Goal: Information Seeking & Learning: Learn about a topic

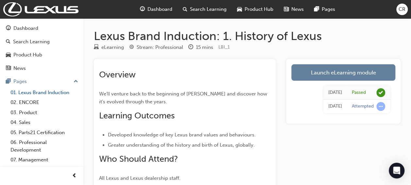
click at [38, 94] on link "01. Lexus Brand Induction" at bounding box center [44, 92] width 73 height 10
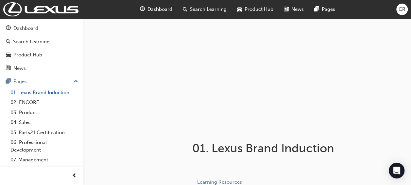
click at [39, 94] on link "01. Lexus Brand Induction" at bounding box center [44, 92] width 73 height 10
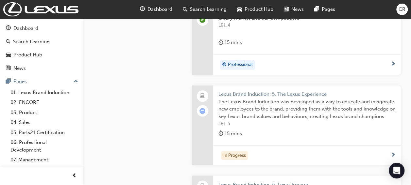
scroll to position [511, 0]
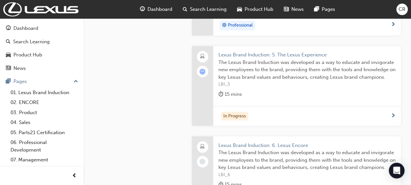
click at [288, 114] on div "In Progress" at bounding box center [305, 115] width 172 height 9
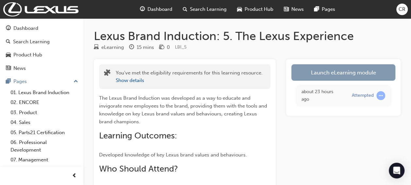
click at [348, 72] on link "Launch eLearning module" at bounding box center [344, 72] width 104 height 16
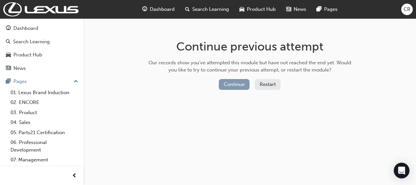
click at [232, 85] on button "Continue" at bounding box center [234, 84] width 31 height 11
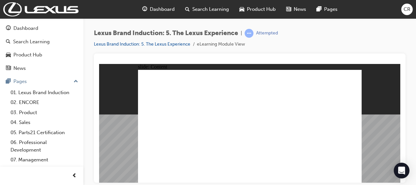
click at [416, 62] on html "Your version of Internet Explorer is outdated and not supported. Please upgrade…" at bounding box center [208, 92] width 416 height 185
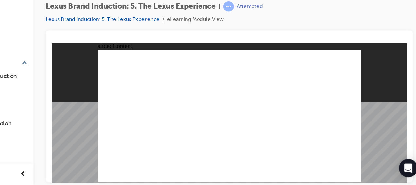
drag, startPoint x: 227, startPoint y: 88, endPoint x: 259, endPoint y: 116, distance: 43.2
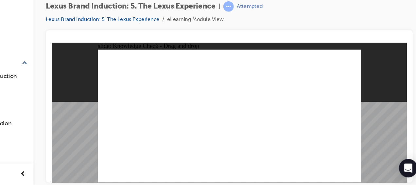
drag, startPoint x: 257, startPoint y: 90, endPoint x: 194, endPoint y: 120, distance: 69.5
drag, startPoint x: 194, startPoint y: 86, endPoint x: 227, endPoint y: 115, distance: 43.4
checkbox input "true"
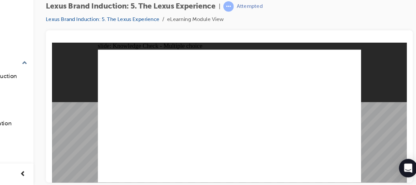
checkbox input "true"
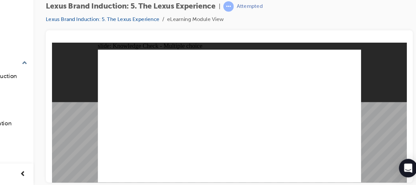
checkbox input "true"
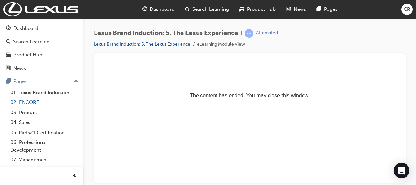
click at [35, 100] on link "02. ENCORE" at bounding box center [44, 102] width 73 height 10
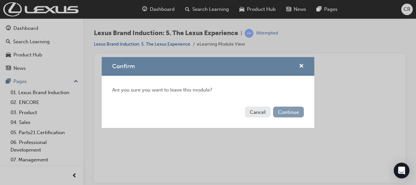
click at [287, 111] on button "Continue" at bounding box center [288, 111] width 31 height 11
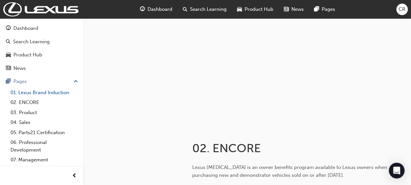
click at [43, 89] on link "01. Lexus Brand Induction" at bounding box center [44, 92] width 73 height 10
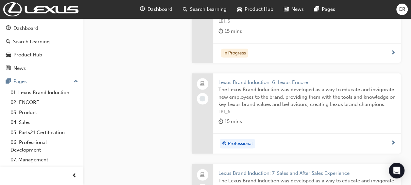
scroll to position [595, 0]
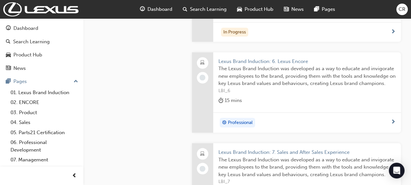
click at [354, 119] on div "Professional" at bounding box center [305, 122] width 172 height 10
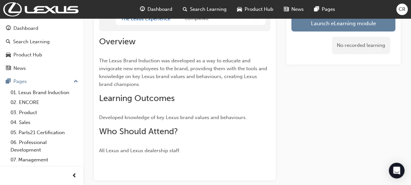
scroll to position [113, 0]
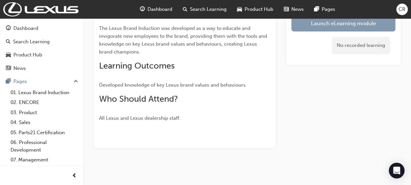
click at [355, 24] on button "Launch eLearning module" at bounding box center [344, 23] width 104 height 16
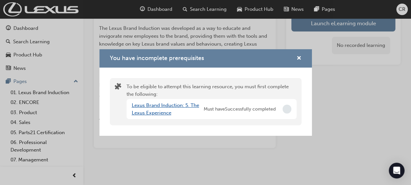
click at [160, 103] on link "Lexus Brand Induction: 5. The Lexus Experience" at bounding box center [165, 108] width 67 height 13
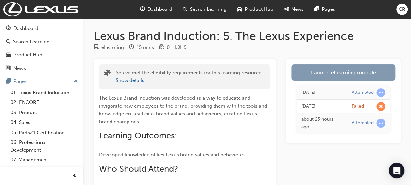
click at [354, 72] on link "Launch eLearning module" at bounding box center [344, 72] width 104 height 16
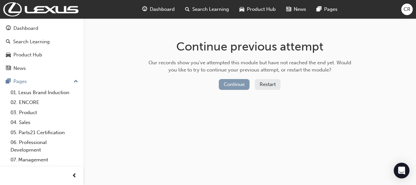
click at [241, 83] on button "Continue" at bounding box center [234, 84] width 31 height 11
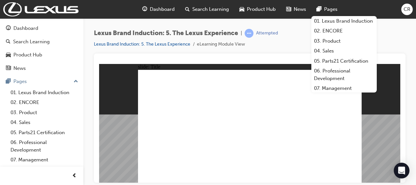
click at [395, 37] on div "Lexus Brand Induction: 5. The Lexus Experience | Attempted Lexus Brand Inductio…" at bounding box center [250, 41] width 312 height 25
click at [380, 92] on div "slide: Navigation Rectangle 3 Triangle 1 HOW TO This is the Close button. Click…" at bounding box center [249, 122] width 301 height 118
click at [378, 31] on div "Lexus Brand Induction: 5. The Lexus Experience | Attempted Lexus Brand Inductio…" at bounding box center [250, 41] width 312 height 25
click at [396, 39] on div "Lexus Brand Induction: 5. The Lexus Experience | Attempted Lexus Brand Inductio…" at bounding box center [250, 41] width 312 height 25
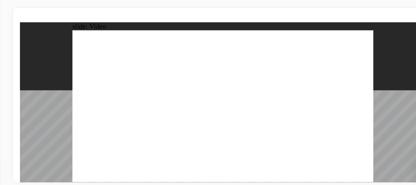
type input "0"
type input "38"
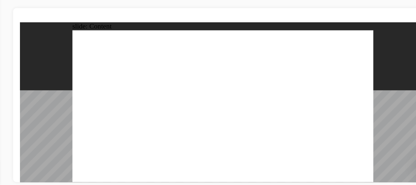
type input "37"
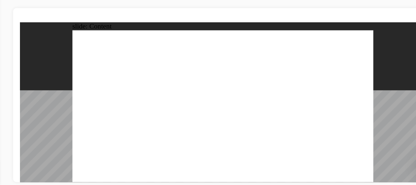
type input "0"
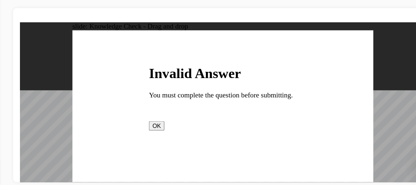
click at [127, 102] on button "OK" at bounding box center [121, 98] width 11 height 7
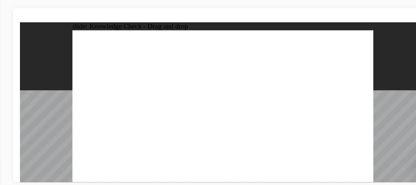
drag, startPoint x: 191, startPoint y: 63, endPoint x: 222, endPoint y: 94, distance: 43.5
drag, startPoint x: 160, startPoint y: 60, endPoint x: 190, endPoint y: 92, distance: 43.8
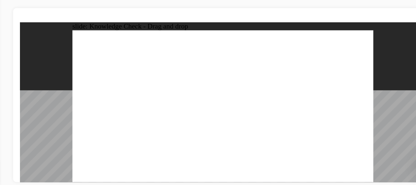
drag, startPoint x: 226, startPoint y: 67, endPoint x: 167, endPoint y: 100, distance: 67.7
checkbox input "true"
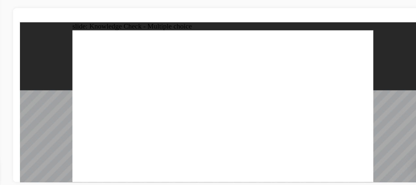
checkbox input "true"
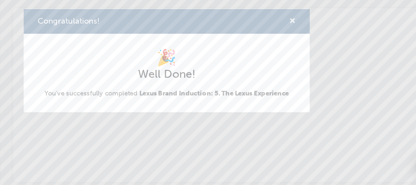
click at [303, 61] on span "cross-icon" at bounding box center [301, 64] width 5 height 6
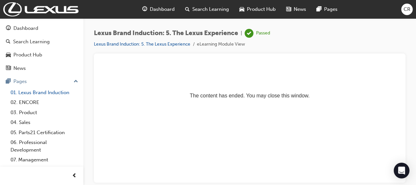
click at [51, 92] on link "01. Lexus Brand Induction" at bounding box center [44, 92] width 73 height 10
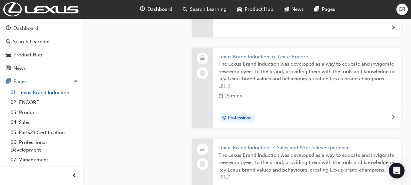
scroll to position [600, 0]
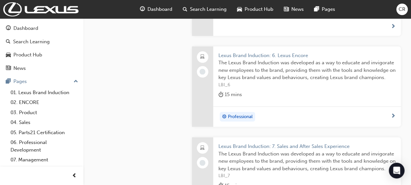
click at [366, 119] on div "Professional" at bounding box center [307, 116] width 188 height 21
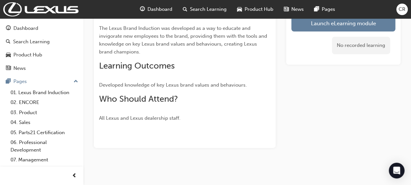
scroll to position [90, 0]
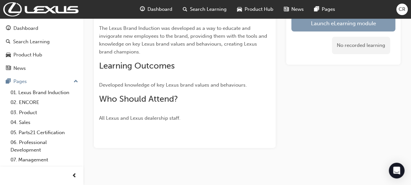
click at [356, 25] on link "Launch eLearning module" at bounding box center [344, 23] width 104 height 16
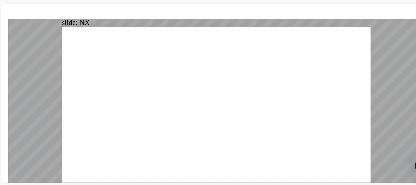
drag, startPoint x: 251, startPoint y: 70, endPoint x: 184, endPoint y: 97, distance: 72.7
drag, startPoint x: 220, startPoint y: 62, endPoint x: 150, endPoint y: 92, distance: 76.4
drag, startPoint x: 188, startPoint y: 73, endPoint x: 216, endPoint y: 95, distance: 34.9
drag, startPoint x: 155, startPoint y: 58, endPoint x: 249, endPoint y: 89, distance: 98.9
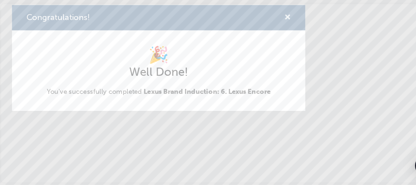
click at [302, 62] on span "cross-icon" at bounding box center [301, 64] width 5 height 6
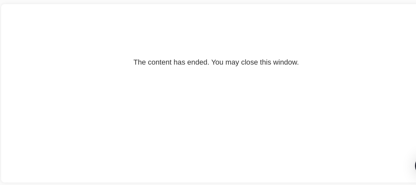
click at [223, 37] on p "The content has ended. You may close this window." at bounding box center [159, 37] width 296 height 29
click at [183, 29] on p "The content has ended. You may close this window." at bounding box center [159, 37] width 296 height 29
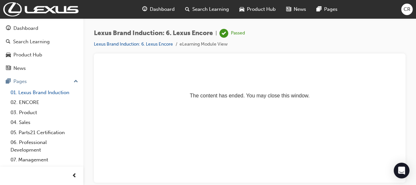
click at [56, 93] on link "01. Lexus Brand Induction" at bounding box center [44, 92] width 73 height 10
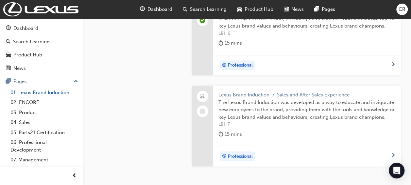
scroll to position [651, 0]
click at [356, 152] on div "Professional" at bounding box center [305, 156] width 172 height 10
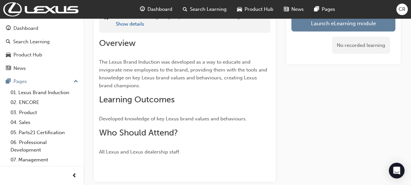
scroll to position [22, 0]
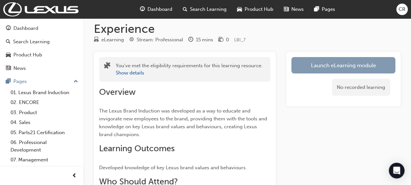
click at [333, 69] on link "Launch eLearning module" at bounding box center [344, 65] width 104 height 16
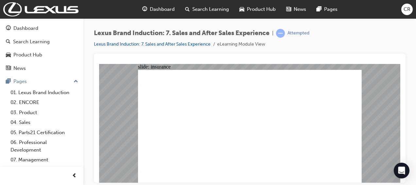
radio input "true"
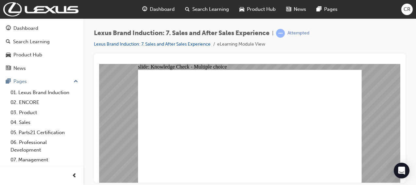
radio input "true"
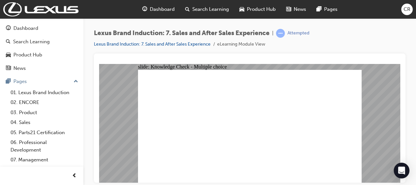
radio input "true"
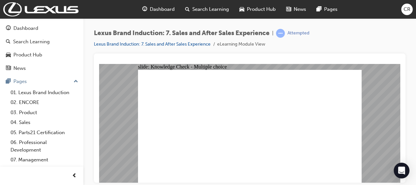
radio input "true"
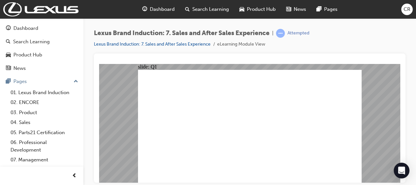
checkbox input "true"
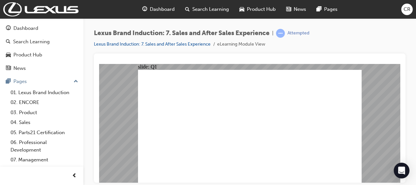
checkbox input "true"
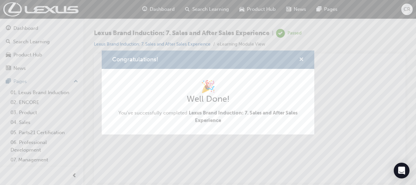
click at [300, 58] on span "cross-icon" at bounding box center [301, 60] width 5 height 6
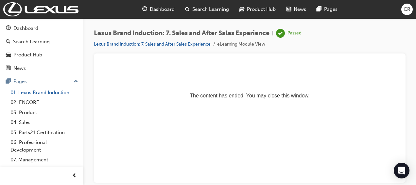
click at [41, 92] on link "01. Lexus Brand Induction" at bounding box center [44, 92] width 73 height 10
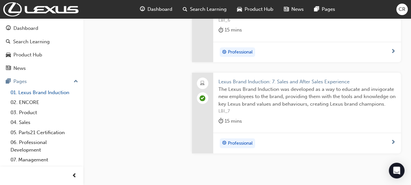
scroll to position [698, 0]
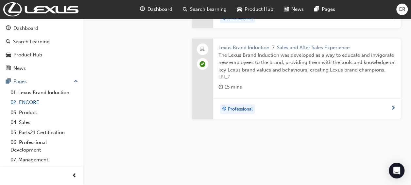
click at [37, 105] on link "02. ENCORE" at bounding box center [44, 102] width 73 height 10
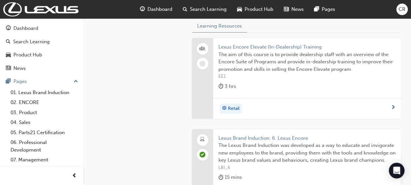
click at [283, 73] on span "EE1" at bounding box center [307, 77] width 177 height 8
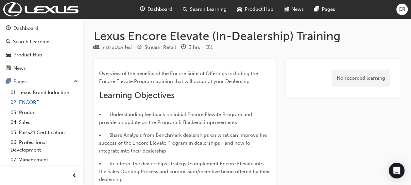
click at [27, 104] on link "02. ENCORE" at bounding box center [44, 102] width 73 height 10
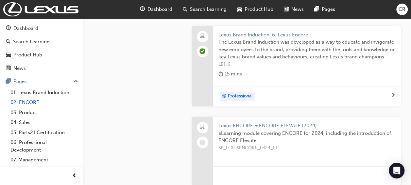
scroll to position [344, 0]
click at [306, 147] on span "SP_LEXUSENCORE_0324_EL" at bounding box center [307, 148] width 177 height 8
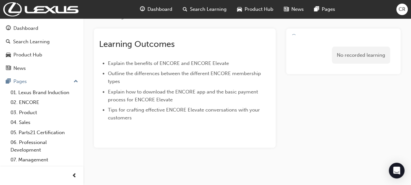
scroll to position [30, 0]
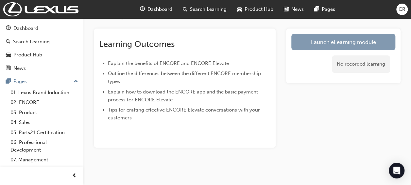
click at [345, 42] on link "Launch eLearning module" at bounding box center [344, 42] width 104 height 16
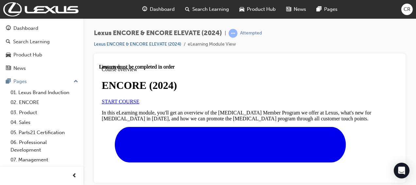
scroll to position [66, 0]
click at [139, 98] on span "START COURSE" at bounding box center [121, 101] width 38 height 6
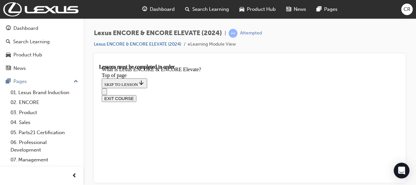
scroll to position [495, 0]
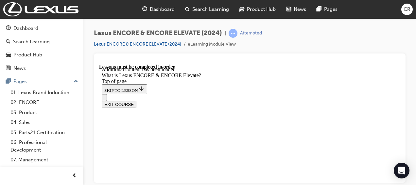
scroll to position [1052, 0]
drag, startPoint x: 390, startPoint y: 127, endPoint x: 390, endPoint y: 133, distance: 5.2
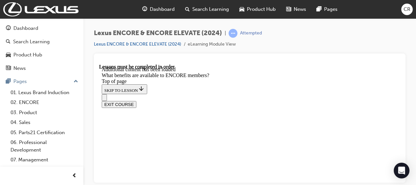
drag, startPoint x: 393, startPoint y: 131, endPoint x: 393, endPoint y: 142, distance: 11.1
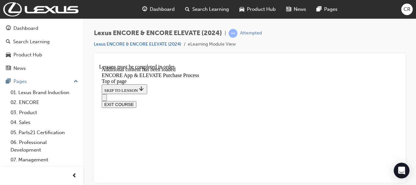
scroll to position [1896, 0]
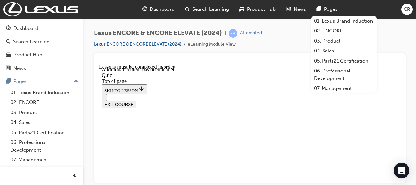
scroll to position [110, 0]
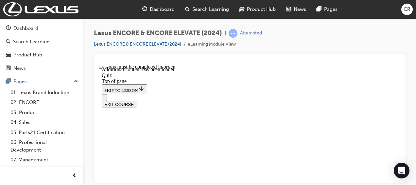
scroll to position [175, 0]
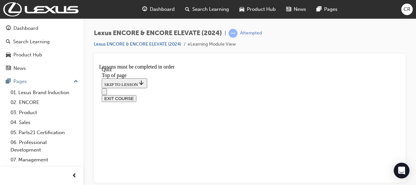
scroll to position [127, 0]
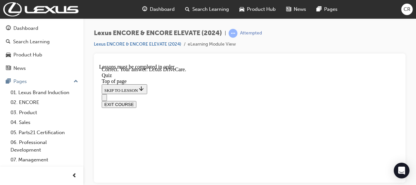
scroll to position [238, 0]
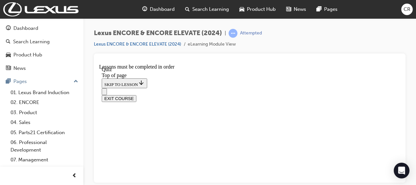
scroll to position [105, 0]
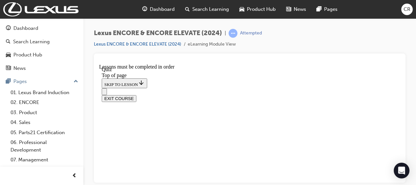
scroll to position [124, 0]
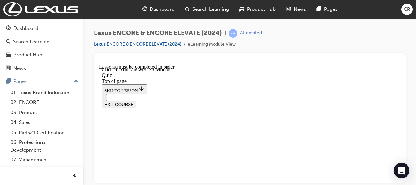
scroll to position [211, 0]
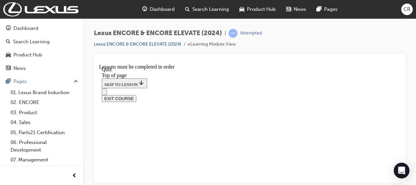
scroll to position [102, 0]
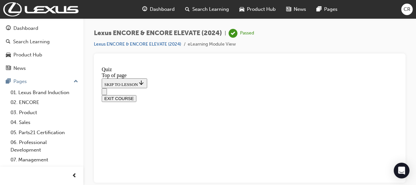
scroll to position [237, 0]
click at [136, 95] on button "EXIT COURSE" at bounding box center [119, 98] width 35 height 7
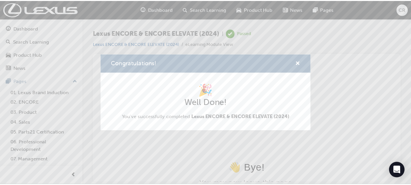
scroll to position [0, 0]
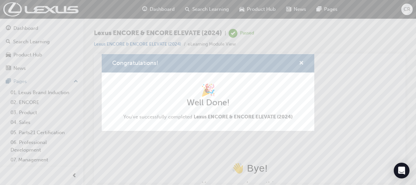
click at [301, 62] on span "cross-icon" at bounding box center [301, 64] width 5 height 6
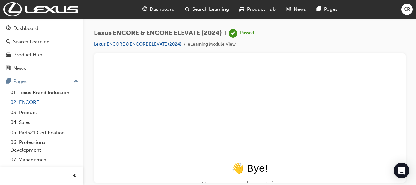
click at [20, 102] on link "02. ENCORE" at bounding box center [44, 102] width 73 height 10
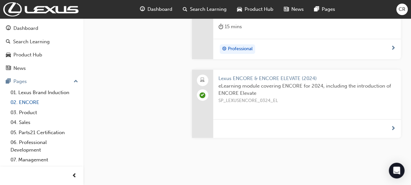
scroll to position [412, 0]
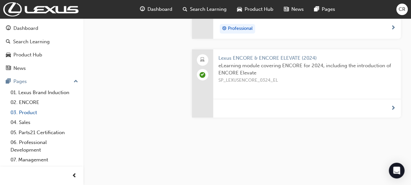
click at [31, 116] on link "03. Product" at bounding box center [44, 112] width 73 height 10
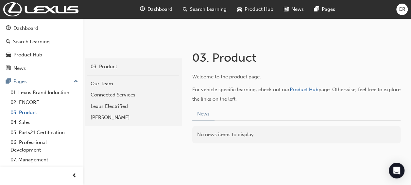
scroll to position [106, 0]
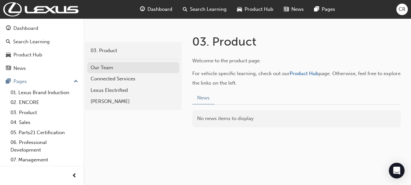
click at [98, 71] on link "Our Team" at bounding box center [133, 67] width 92 height 11
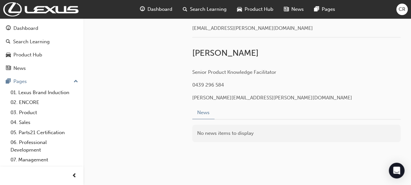
scroll to position [289, 0]
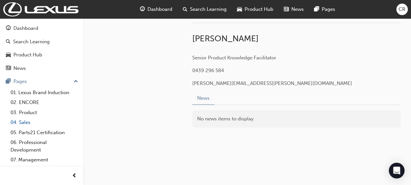
click at [26, 121] on link "04. Sales" at bounding box center [44, 122] width 73 height 10
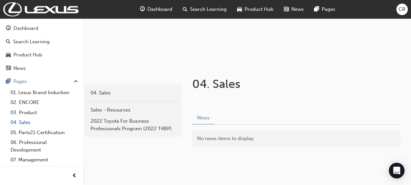
scroll to position [64, 0]
click at [42, 132] on link "05. Parts21 Certification" at bounding box center [44, 132] width 73 height 10
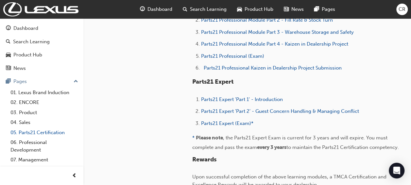
scroll to position [408, 0]
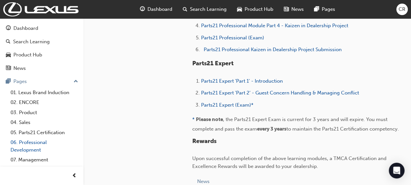
click at [28, 145] on link "06. Professional Development" at bounding box center [44, 145] width 73 height 17
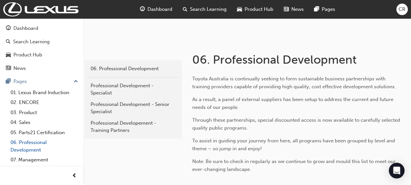
scroll to position [88, 0]
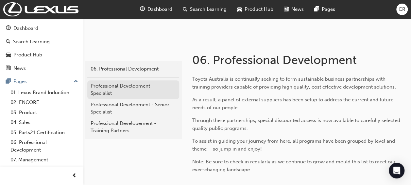
click at [132, 88] on div "Professional Development - Specialist" at bounding box center [133, 89] width 85 height 15
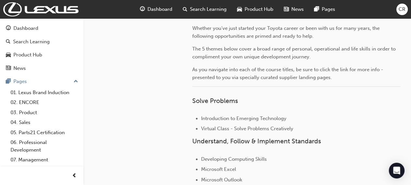
scroll to position [196, 0]
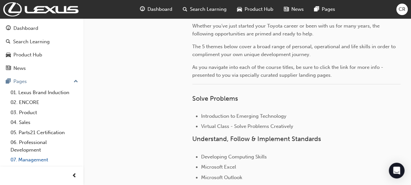
click at [36, 161] on link "07. Management" at bounding box center [44, 159] width 73 height 10
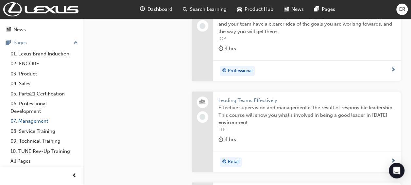
scroll to position [38, 0]
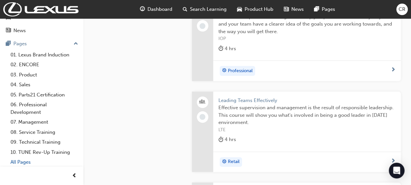
click at [24, 162] on link "All Pages" at bounding box center [44, 162] width 73 height 10
